Goal: Transaction & Acquisition: Book appointment/travel/reservation

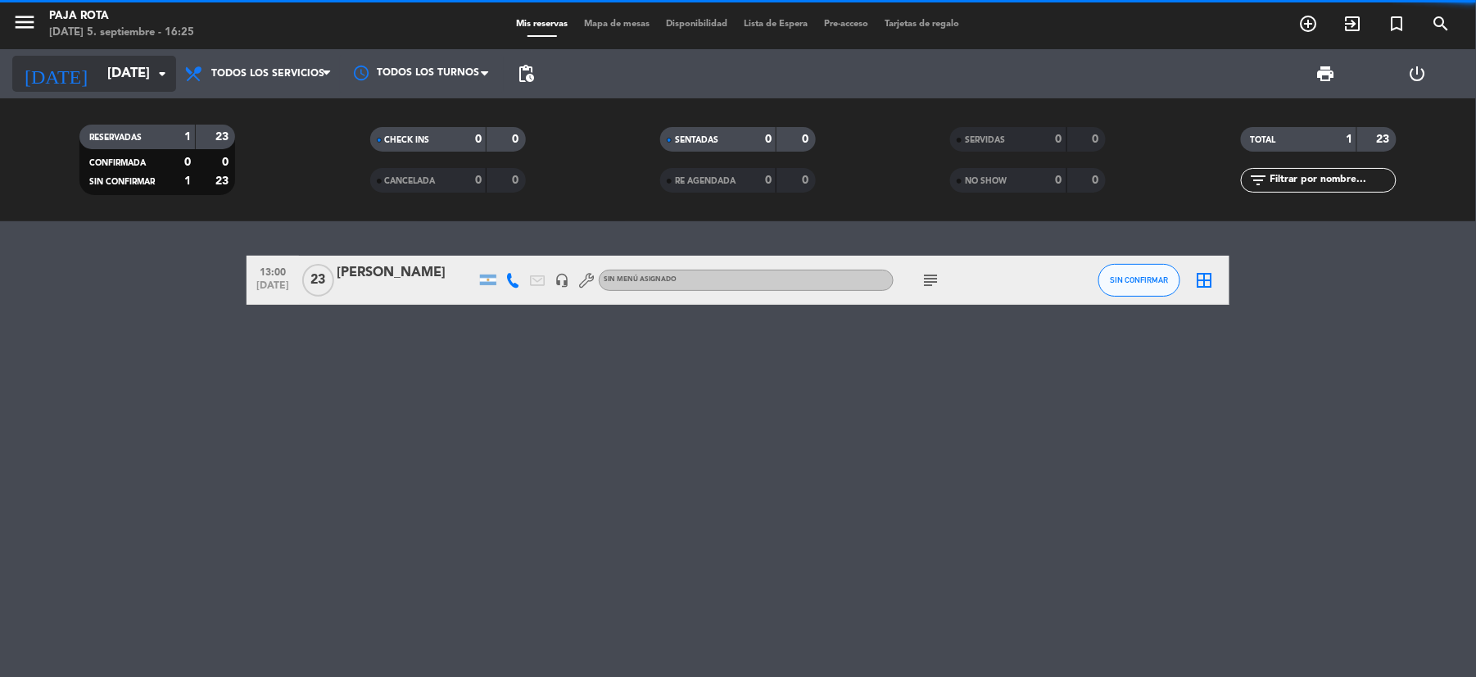
click at [164, 73] on icon "arrow_drop_down" at bounding box center [162, 74] width 20 height 20
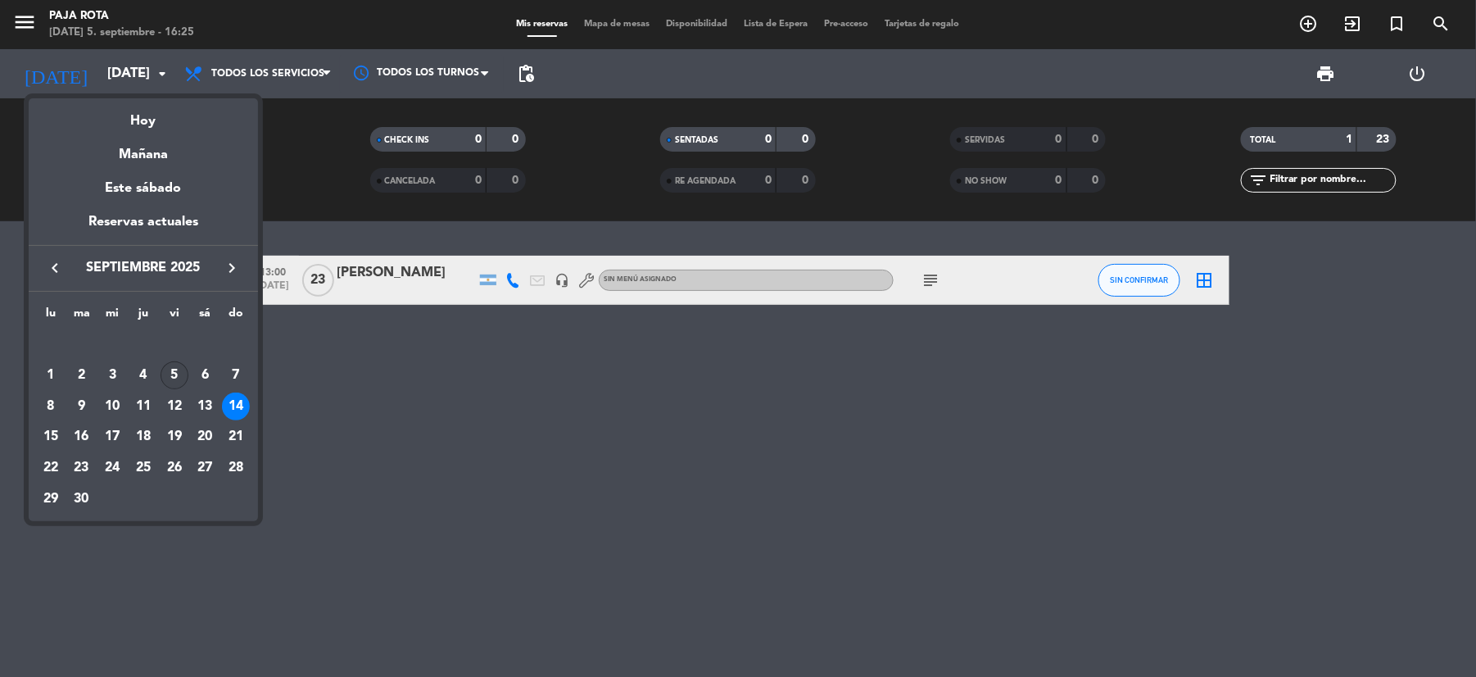
click at [175, 374] on div "5" at bounding box center [175, 375] width 28 height 28
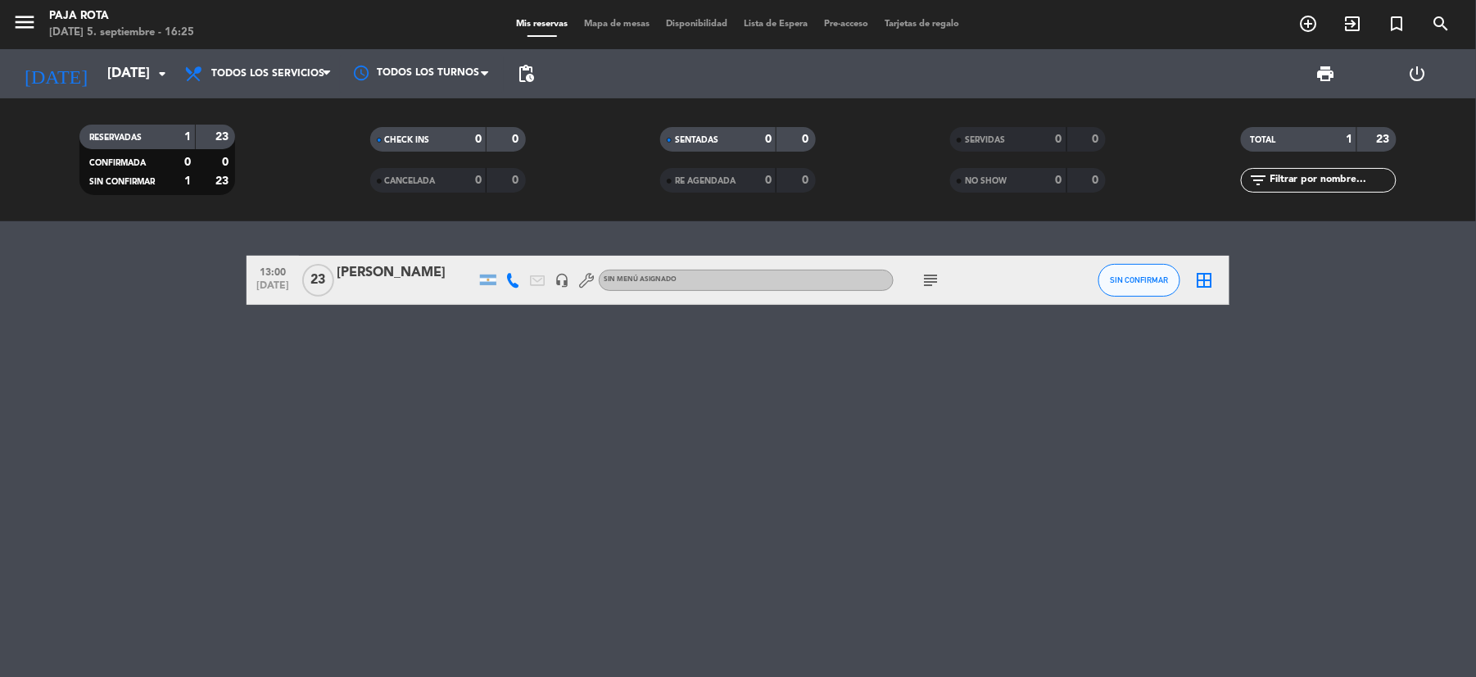
type input "[DATE]"
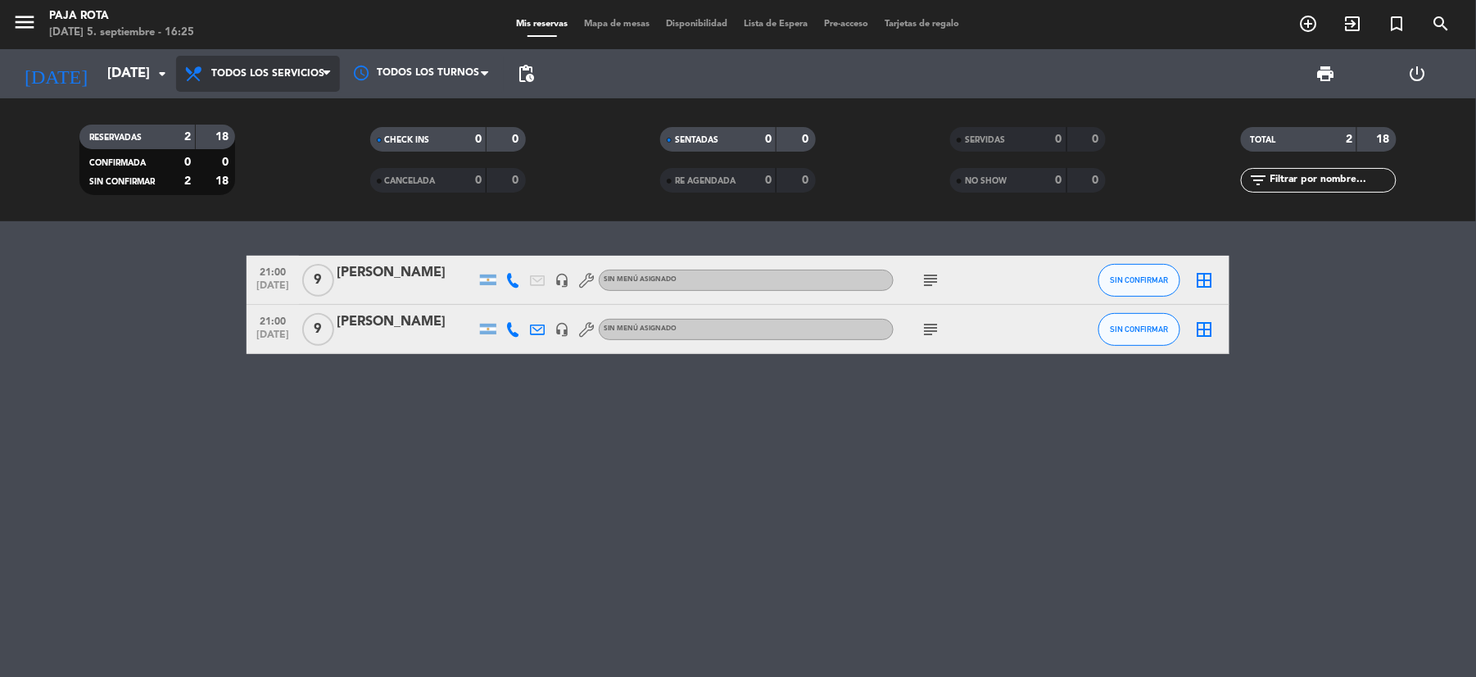
click at [329, 73] on icon at bounding box center [326, 73] width 7 height 13
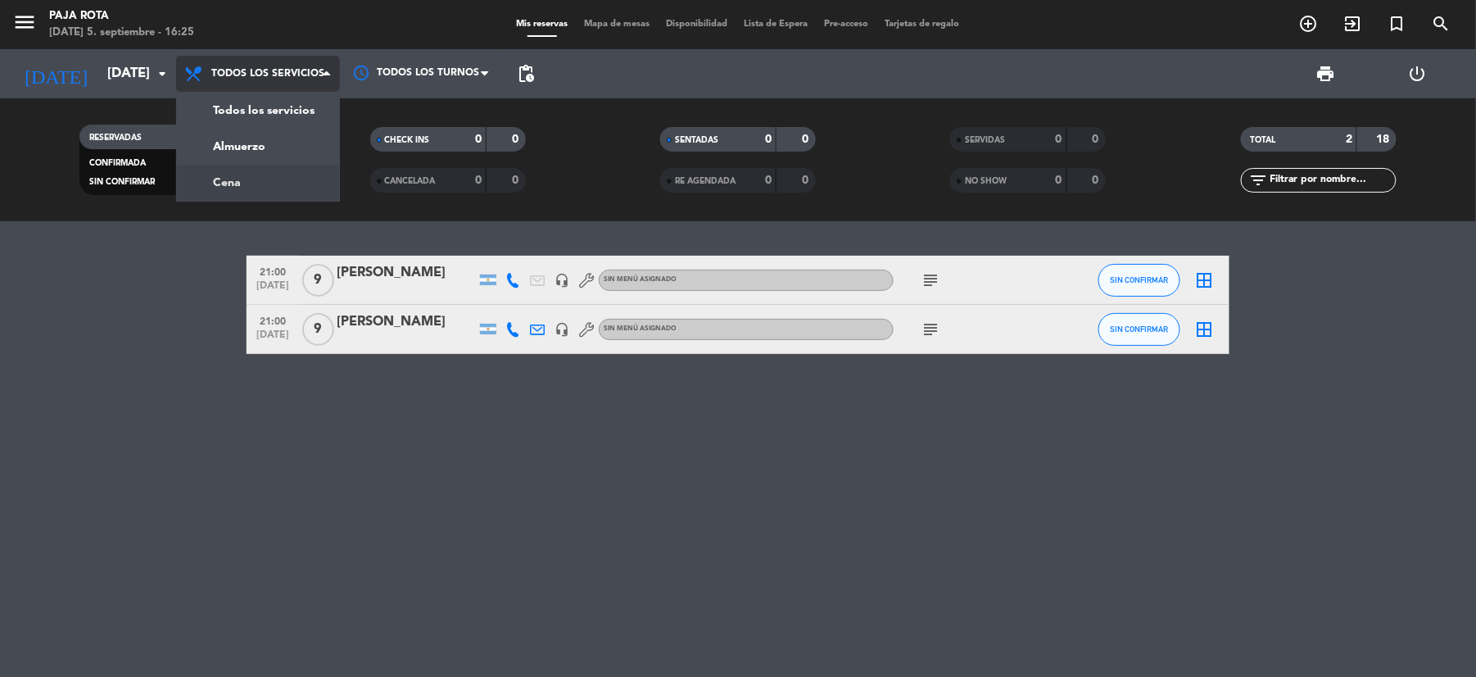
click at [295, 187] on div "menu PAJA ROTA [DATE] 5. septiembre - 16:25 Mis reservas Mapa de mesas Disponib…" at bounding box center [738, 110] width 1476 height 221
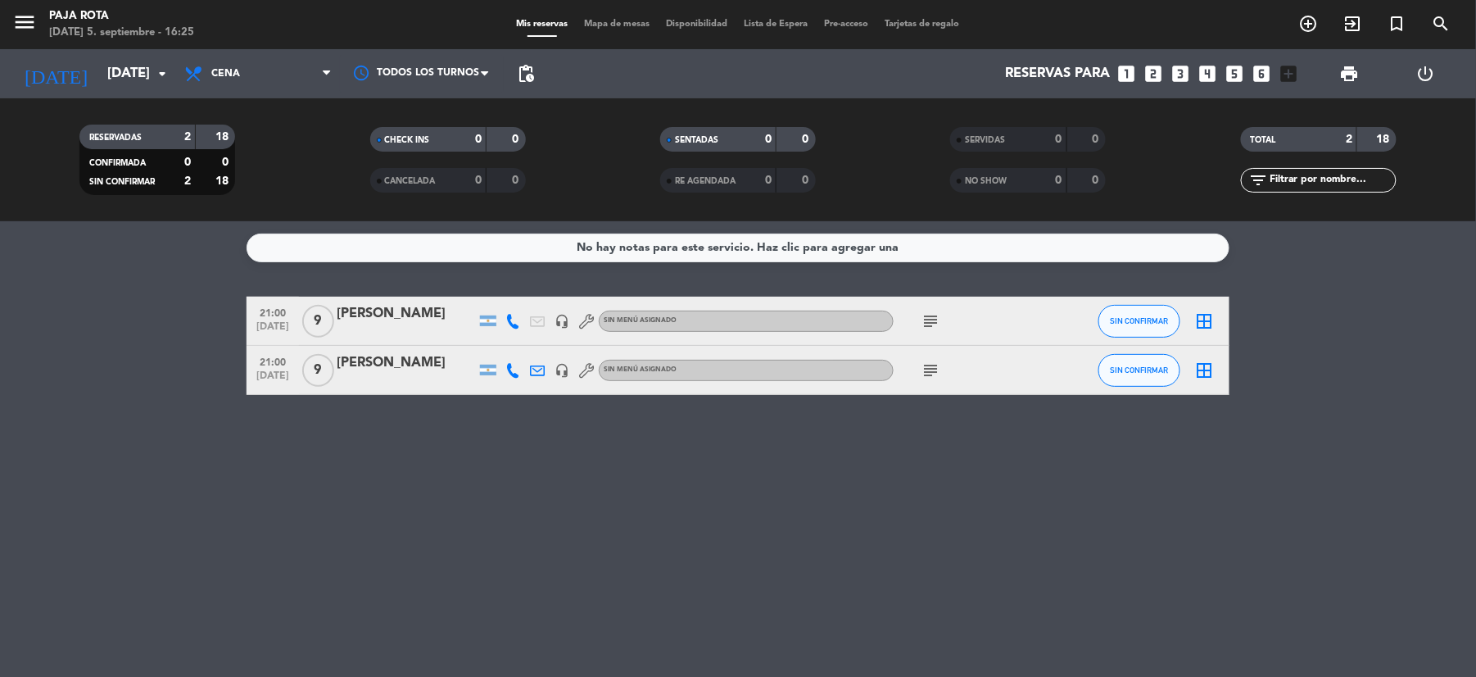
click at [1262, 73] on icon "looks_6" at bounding box center [1262, 73] width 21 height 21
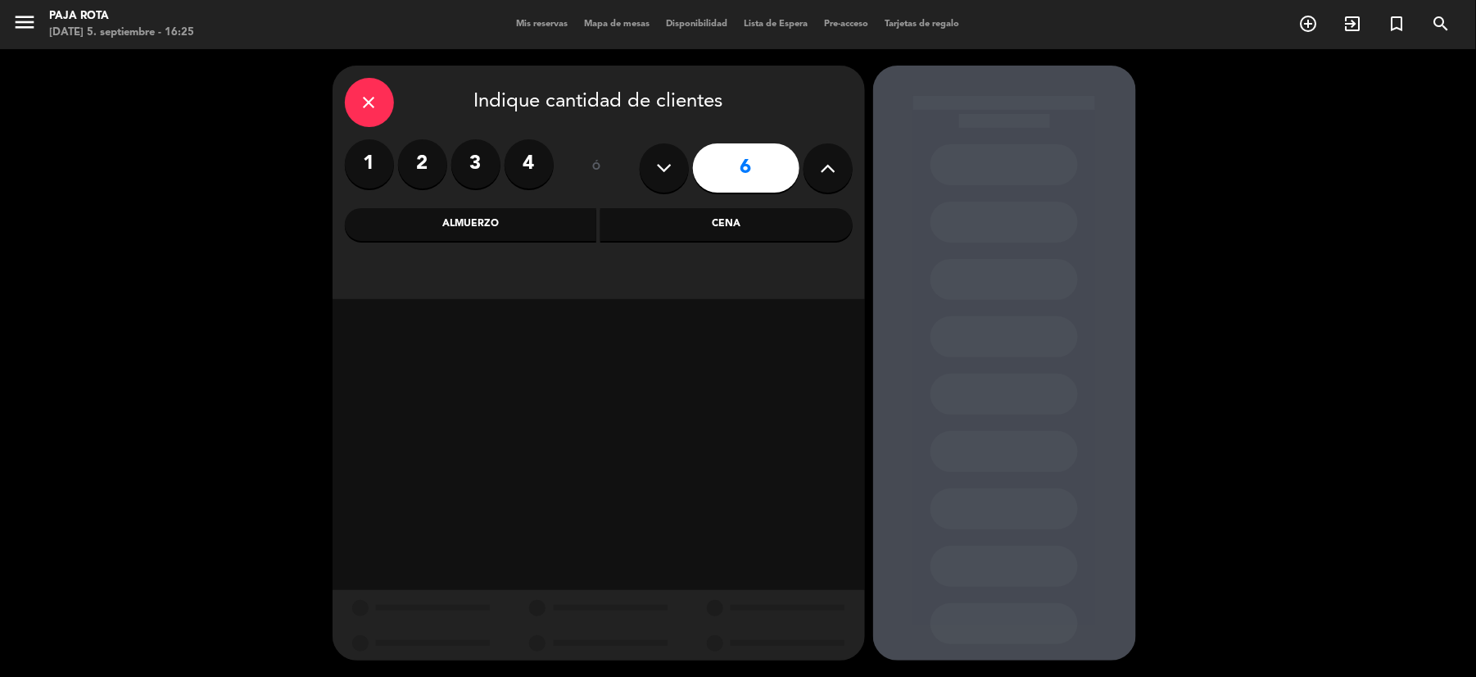
click at [829, 166] on icon at bounding box center [828, 168] width 16 height 25
type input "7"
click at [665, 216] on div "Cena" at bounding box center [727, 224] width 252 height 33
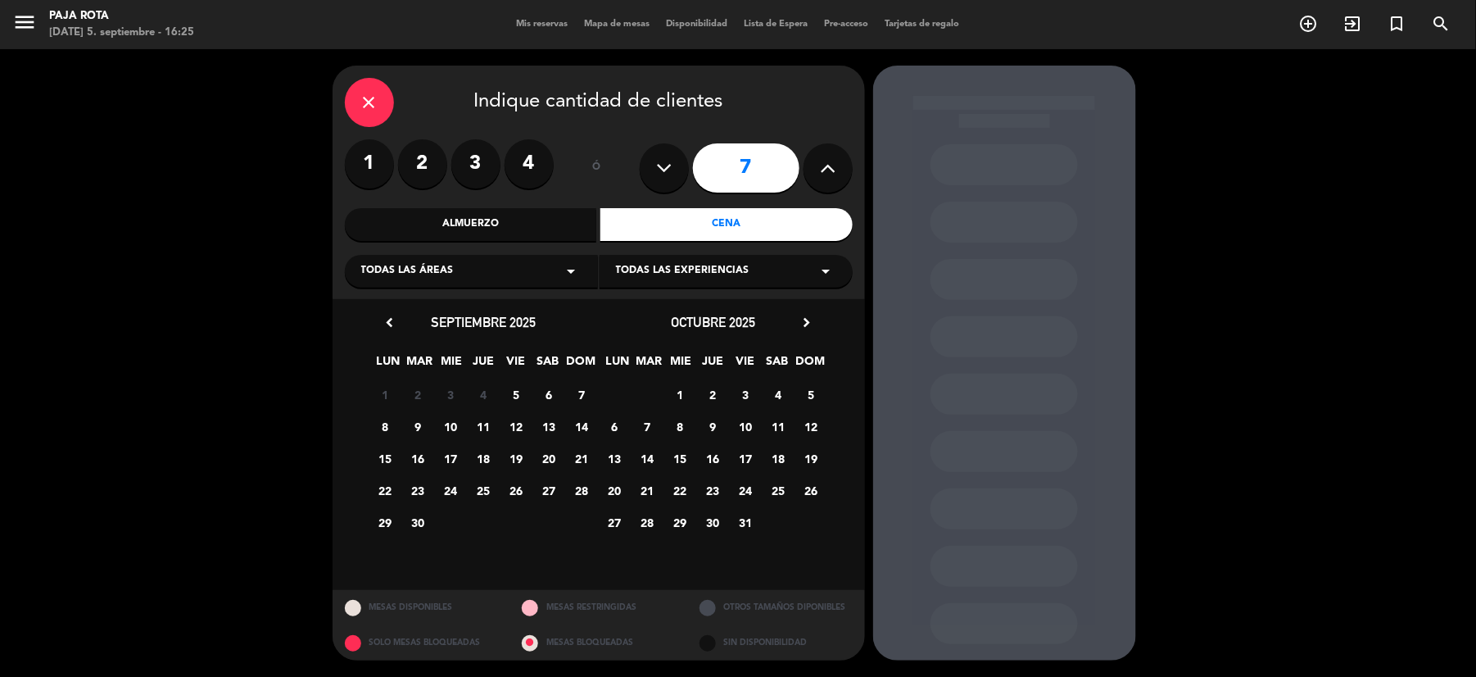
click at [513, 392] on span "5" at bounding box center [516, 394] width 27 height 27
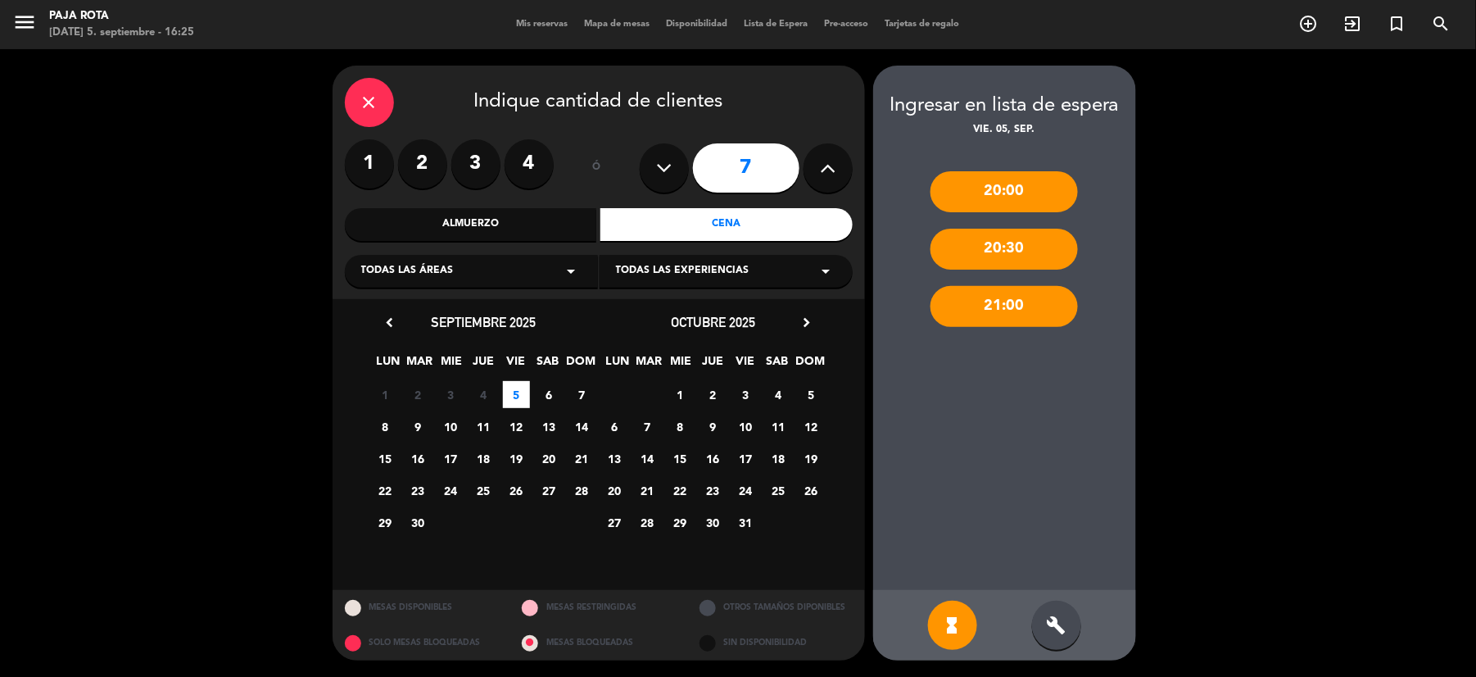
click at [1007, 256] on div "20:30" at bounding box center [1004, 249] width 147 height 41
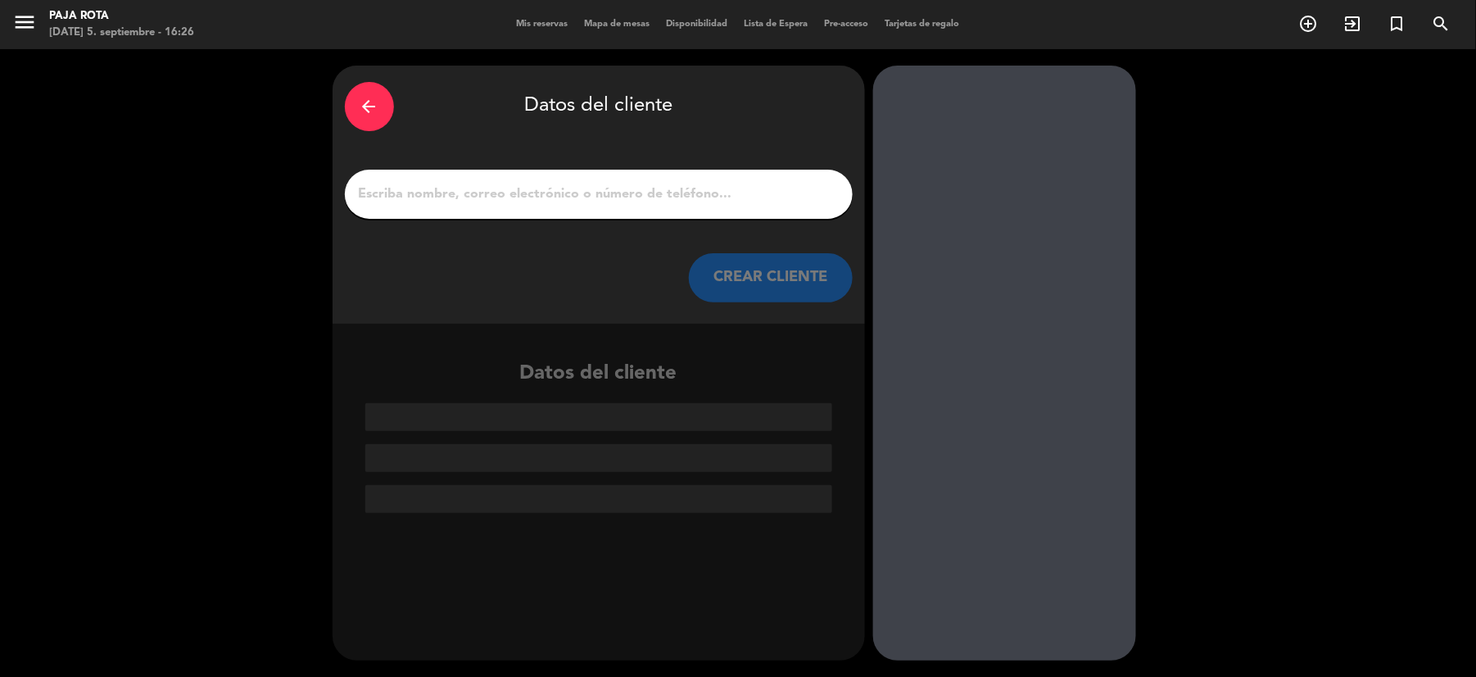
click at [381, 198] on input "1" at bounding box center [598, 194] width 483 height 23
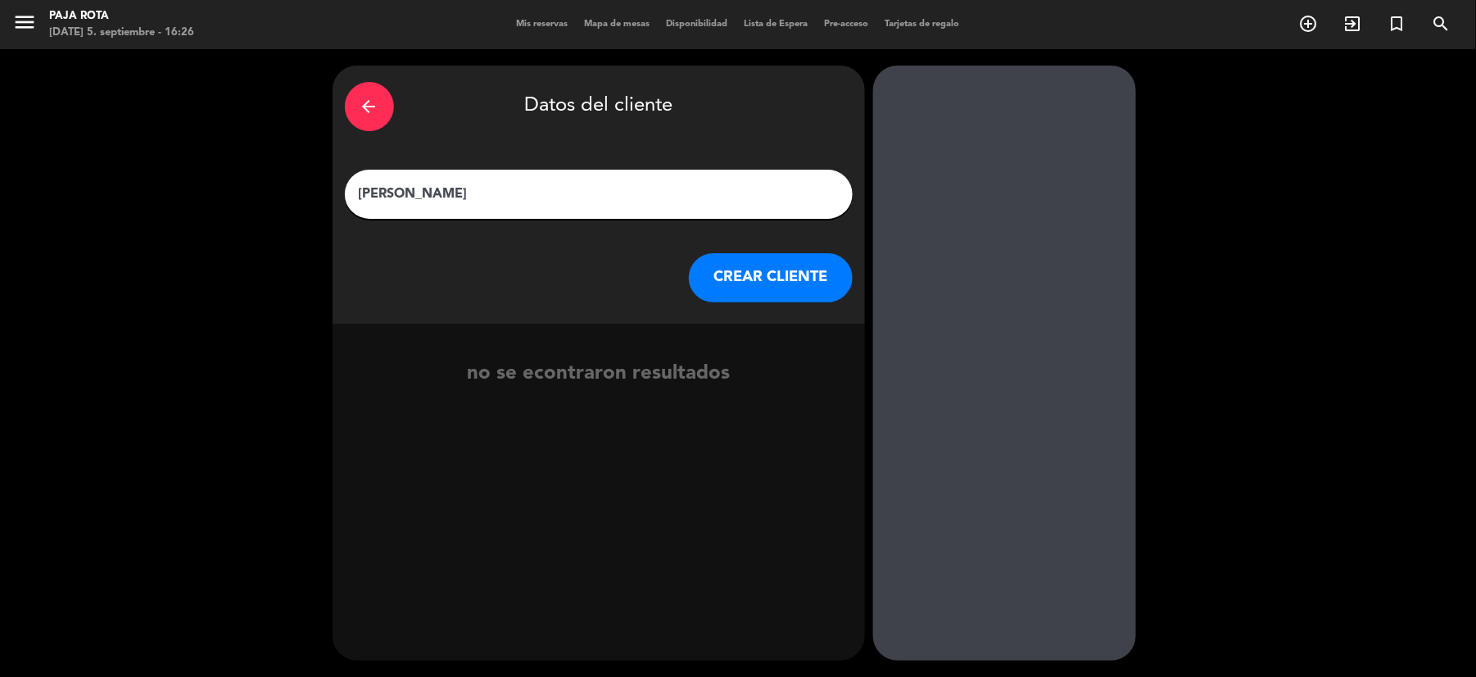
type input "[PERSON_NAME]"
click at [791, 295] on button "CREAR CLIENTE" at bounding box center [771, 277] width 164 height 49
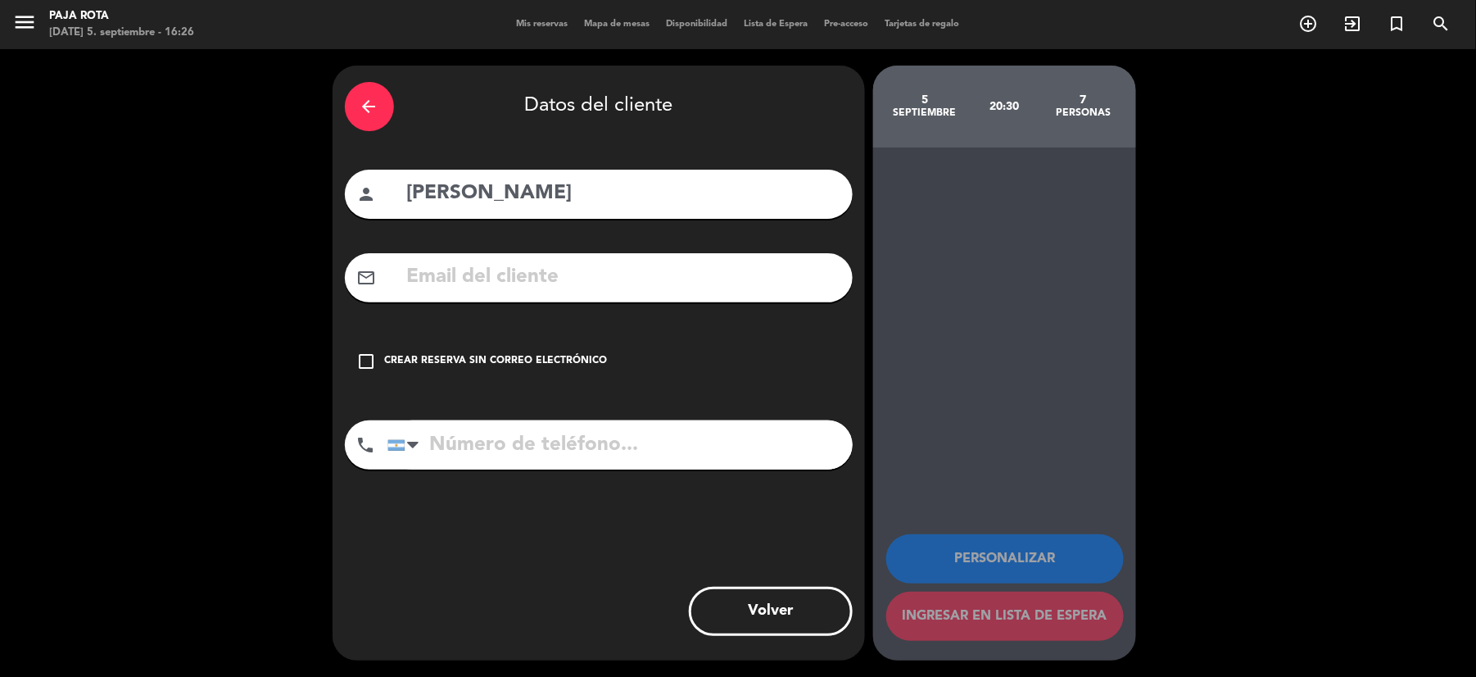
click at [406, 277] on input "text" at bounding box center [623, 278] width 435 height 34
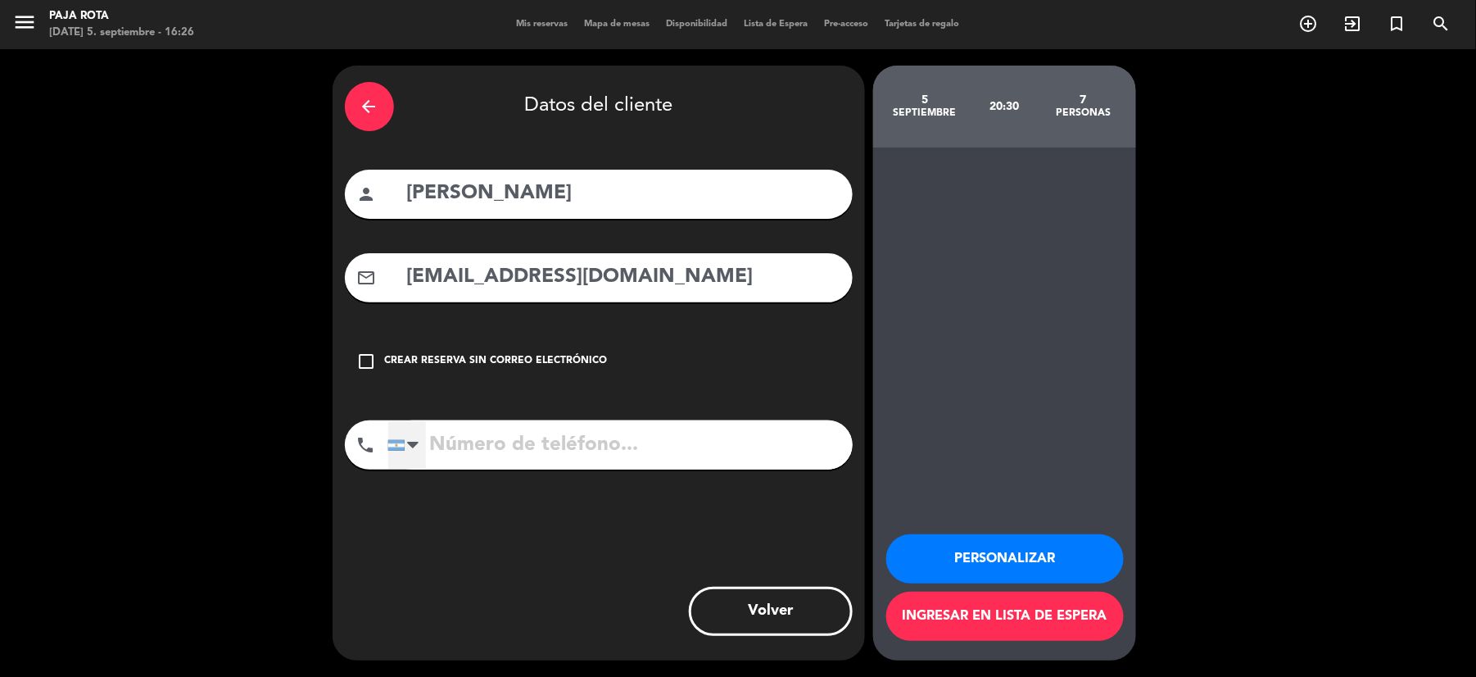
type input "[EMAIL_ADDRESS][DOMAIN_NAME]"
click at [420, 447] on div at bounding box center [407, 445] width 38 height 48
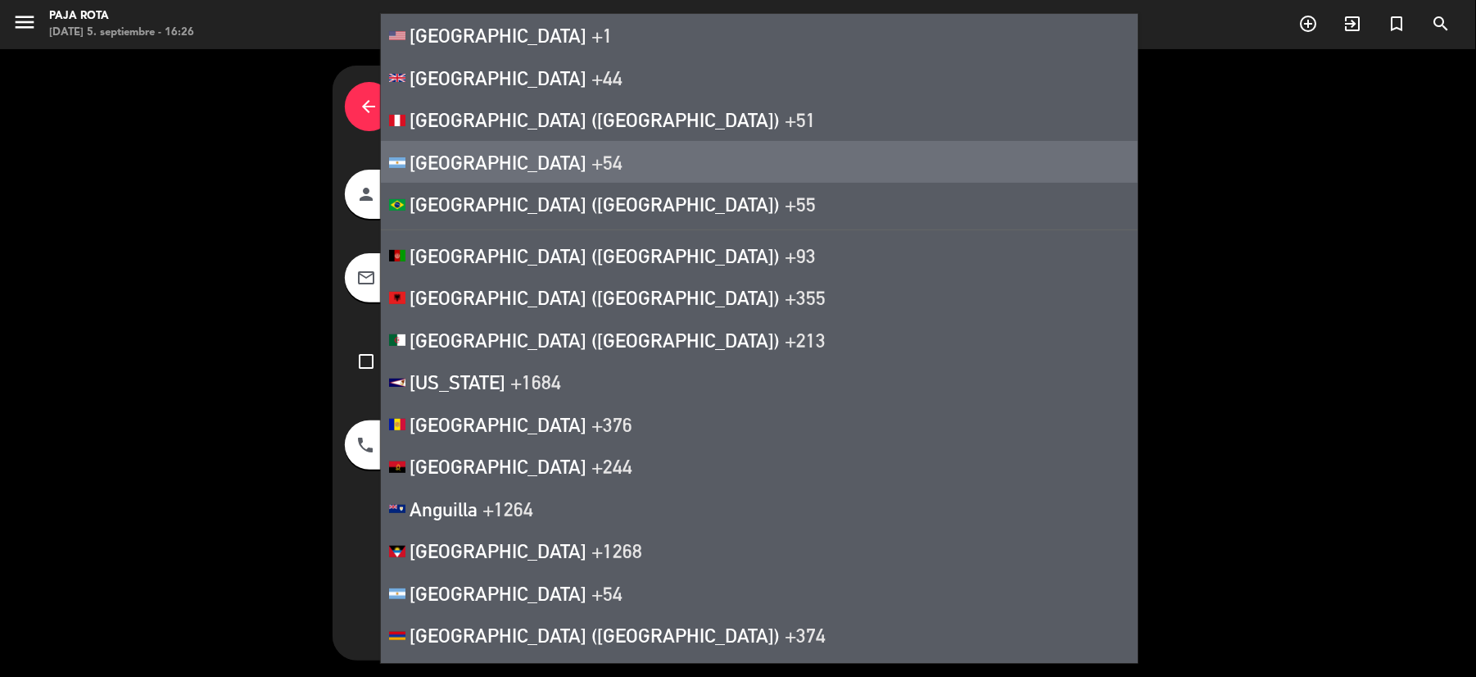
click at [546, 175] on li "[GEOGRAPHIC_DATA] +54" at bounding box center [759, 162] width 757 height 43
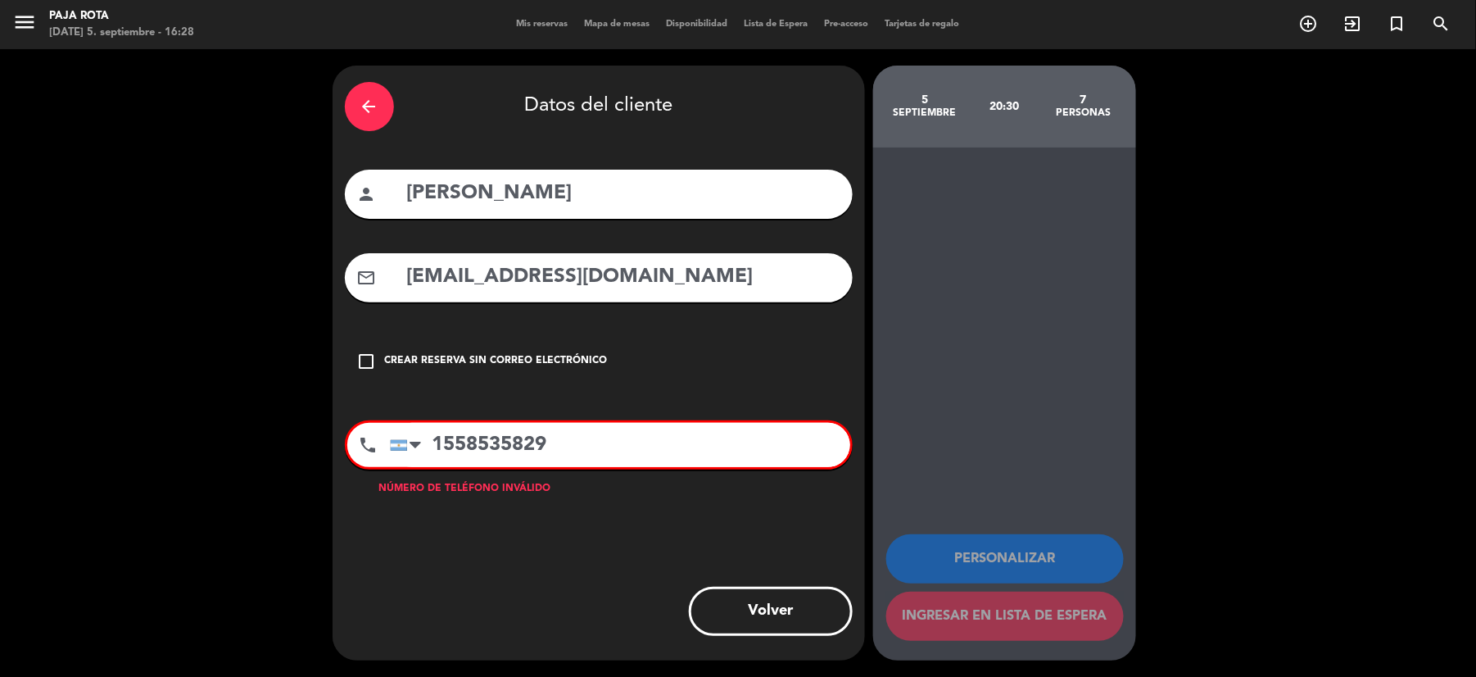
type input "1558535829"
